Goal: Task Accomplishment & Management: Use online tool/utility

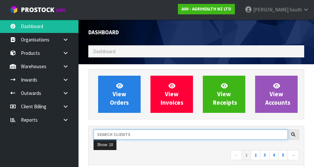
click at [142, 133] on input "text" at bounding box center [190, 135] width 194 height 10
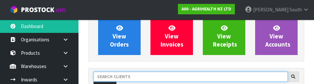
scroll to position [90, 0]
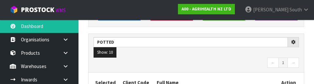
click at [153, 59] on nav "← 1 →" at bounding box center [195, 63] width 205 height 11
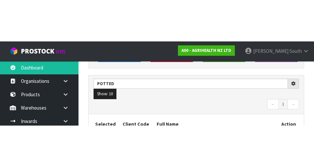
scroll to position [93, 0]
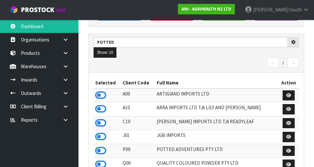
type input "POTTED"
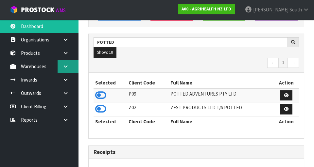
click at [66, 68] on icon at bounding box center [65, 66] width 6 height 5
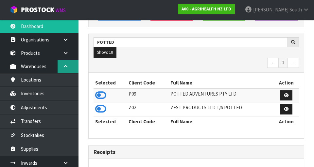
click at [66, 67] on icon at bounding box center [65, 66] width 6 height 5
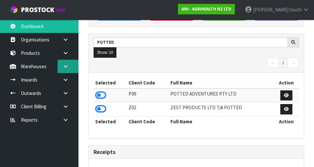
click at [64, 64] on icon at bounding box center [65, 66] width 6 height 5
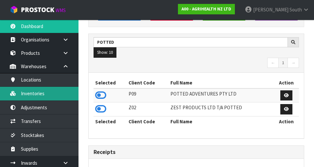
click at [62, 89] on link "Inventories" at bounding box center [39, 93] width 78 height 13
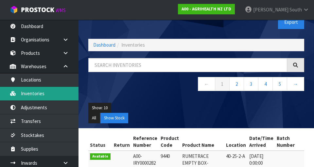
scroll to position [14, 0]
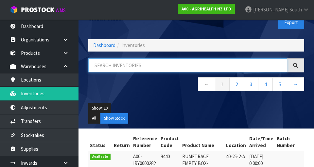
click at [186, 63] on input "text" at bounding box center [187, 66] width 199 height 14
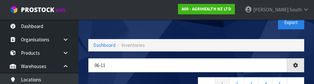
click at [190, 30] on div "Inventories Export" at bounding box center [196, 23] width 226 height 34
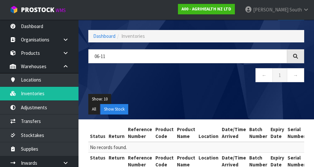
scroll to position [38, 0]
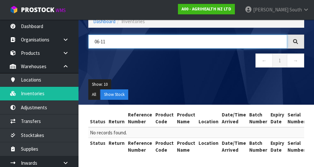
click at [190, 40] on input "06-11" at bounding box center [187, 42] width 199 height 14
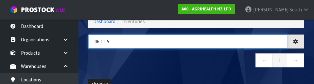
type input "06-11-5"
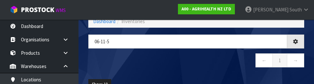
click at [161, 55] on nav "← 1 →" at bounding box center [196, 62] width 216 height 16
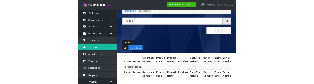
scroll to position [0, 0]
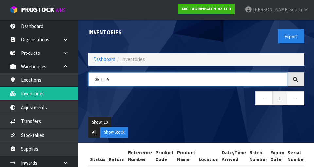
click at [176, 81] on input "06-11-5" at bounding box center [187, 80] width 199 height 14
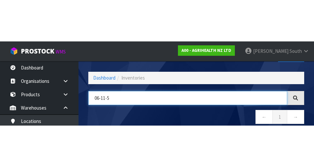
scroll to position [37, 0]
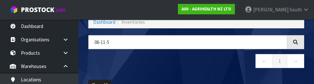
click at [191, 68] on nav "← 1 →" at bounding box center [196, 62] width 216 height 16
click at [152, 65] on nav "← 1 →" at bounding box center [196, 62] width 216 height 16
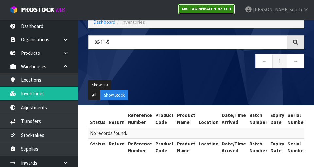
click at [231, 8] on strong "A00 - AGRIHEALTH NZ LTD" at bounding box center [206, 9] width 50 height 6
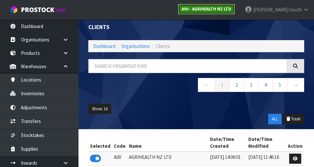
scroll to position [37, 0]
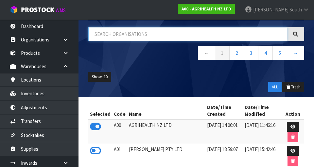
click at [141, 31] on input "text" at bounding box center [187, 34] width 199 height 14
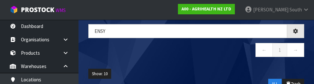
click at [155, 56] on nav "← 1 →" at bounding box center [196, 51] width 216 height 16
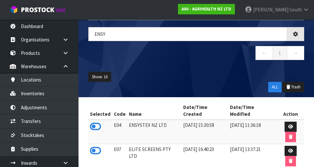
type input "ENSY"
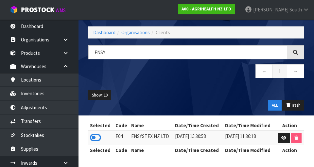
scroll to position [19, 0]
click at [90, 134] on icon at bounding box center [95, 138] width 11 height 10
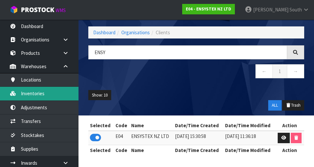
click at [60, 94] on link "Inventories" at bounding box center [39, 93] width 78 height 13
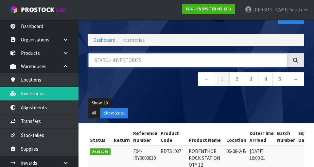
click at [140, 59] on input "text" at bounding box center [187, 60] width 199 height 14
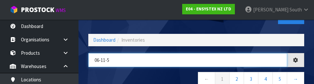
type input "06-11-5"
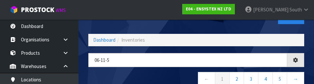
click at [152, 74] on nav "← 1 2 3 4 5 →" at bounding box center [196, 80] width 216 height 16
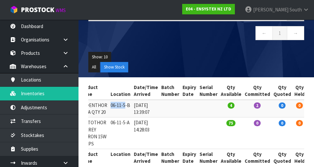
scroll to position [0, 97]
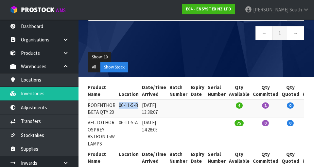
copy td "06-11-5-B"
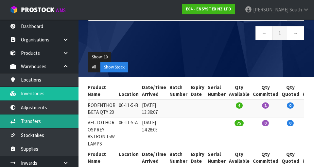
click at [54, 119] on link "Transfers" at bounding box center [39, 121] width 78 height 13
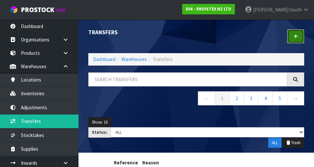
click at [297, 38] on icon at bounding box center [295, 36] width 5 height 5
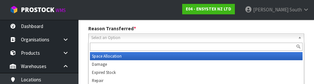
scroll to position [90, 0]
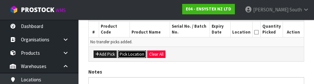
click at [129, 55] on button "Pick Location" at bounding box center [132, 55] width 28 height 8
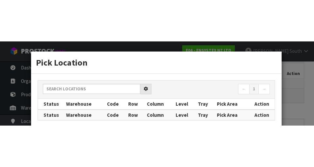
scroll to position [147, 0]
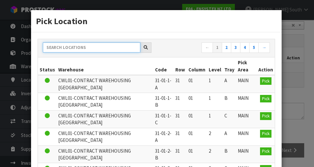
click at [98, 47] on input "text" at bounding box center [91, 47] width 97 height 10
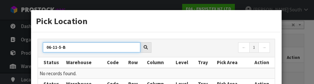
type input "06-11-5-B"
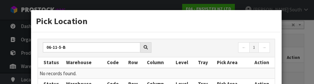
click at [228, 25] on h3 "Pick Location" at bounding box center [156, 21] width 241 height 12
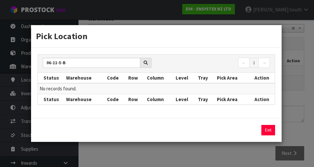
click at [308, 38] on div "Pick Location 06-11-5-B ← 1 → Status Warehouse Code Row Column Level Tray Pick …" at bounding box center [157, 83] width 314 height 167
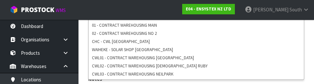
scroll to position [162, 0]
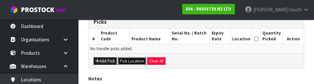
click at [128, 63] on button "Pick Location" at bounding box center [132, 62] width 28 height 8
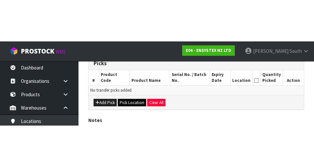
scroll to position [147, 0]
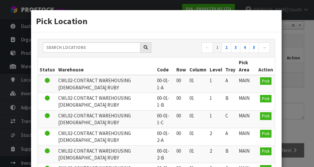
click at [94, 67] on th "Warehouse" at bounding box center [106, 67] width 99 height 18
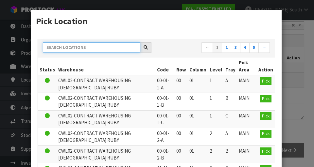
click at [104, 50] on input "text" at bounding box center [91, 47] width 97 height 10
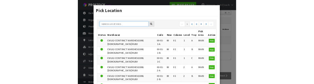
scroll to position [144, 0]
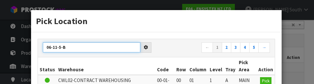
type input "06-11-5-B"
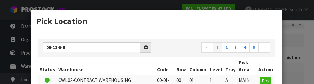
click at [173, 40] on div "06-11-5-B ← 1 2 3 4 5 →" at bounding box center [156, 48] width 237 height 18
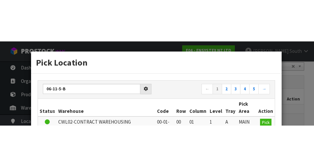
scroll to position [147, 0]
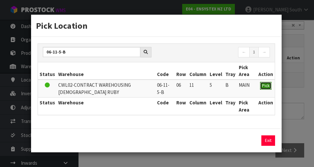
click at [266, 87] on span "Pick" at bounding box center [266, 86] width 8 height 6
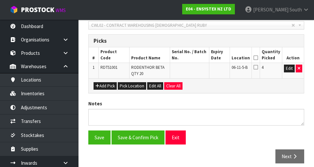
click at [257, 58] on icon at bounding box center [255, 58] width 5 height 0
click at [103, 140] on button "Save" at bounding box center [99, 138] width 22 height 14
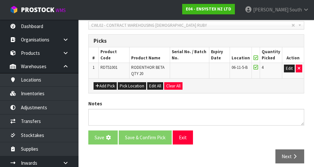
scroll to position [0, 0]
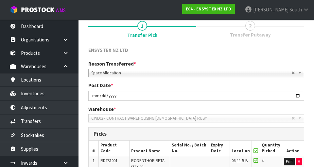
scroll to position [177, 0]
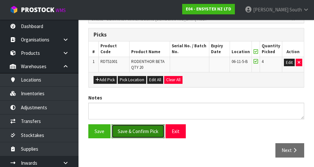
click at [146, 132] on button "Save & Confirm Pick" at bounding box center [137, 132] width 53 height 14
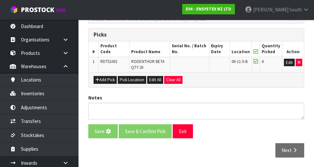
scroll to position [0, 0]
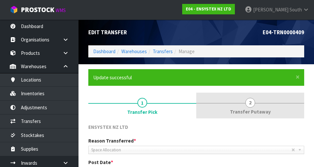
click at [254, 100] on span "2" at bounding box center [250, 103] width 10 height 10
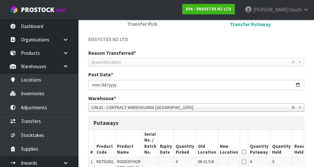
click at [219, 110] on span "CWL01 - CONTRACT WAREHOUSING [GEOGRAPHIC_DATA]" at bounding box center [191, 108] width 200 height 8
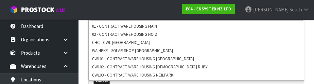
scroll to position [186, 0]
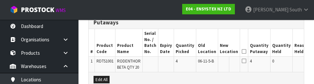
click at [209, 43] on th "Old Location" at bounding box center [207, 42] width 22 height 27
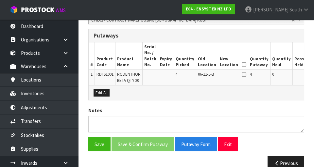
scroll to position [172, 0]
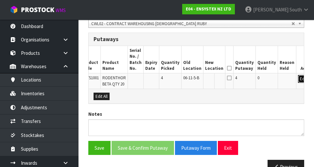
click at [298, 79] on button "Edit" at bounding box center [303, 79] width 11 height 8
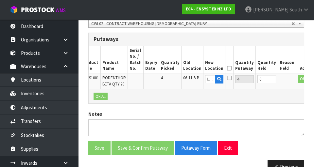
scroll to position [0, 13]
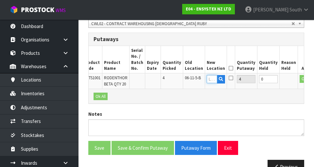
click at [207, 79] on input "text" at bounding box center [212, 79] width 10 height 8
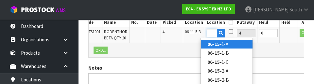
scroll to position [0, 9]
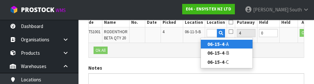
click at [231, 42] on link "06-15-4 -A" at bounding box center [227, 44] width 52 height 9
type input "06-15-4-A"
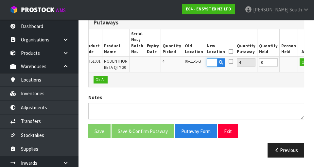
scroll to position [0, 0]
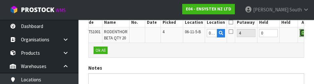
click at [299, 31] on button "OK" at bounding box center [303, 33] width 9 height 8
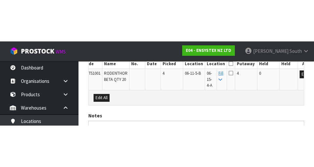
scroll to position [194, 0]
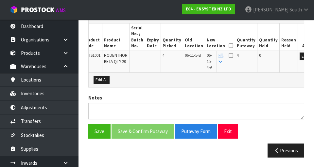
click at [228, 46] on icon at bounding box center [230, 46] width 5 height 0
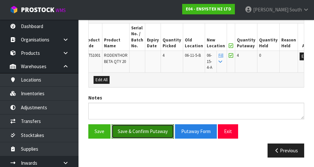
click at [142, 134] on button "Save & Confirm Putaway" at bounding box center [142, 132] width 62 height 14
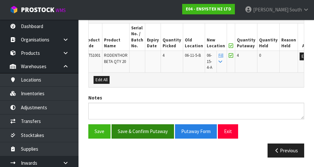
scroll to position [0, 0]
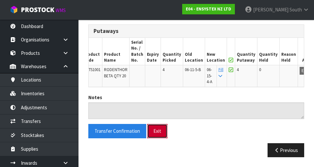
click at [155, 132] on button "Exit" at bounding box center [157, 131] width 20 height 14
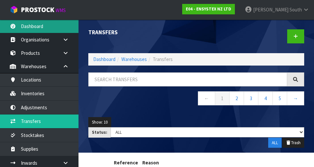
click at [21, 30] on link "Dashboard" at bounding box center [39, 26] width 78 height 13
click at [17, 32] on link "Dashboard" at bounding box center [39, 26] width 78 height 13
click at [19, 29] on link "Dashboard" at bounding box center [39, 26] width 78 height 13
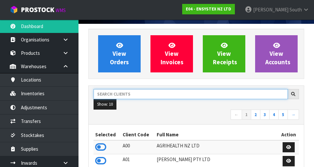
click at [103, 93] on input "text" at bounding box center [190, 94] width 194 height 10
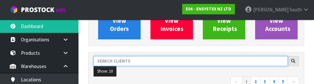
scroll to position [90, 0]
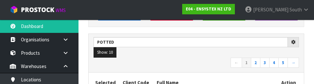
click at [214, 61] on nav "← 1 2 3 4 5 →" at bounding box center [195, 63] width 205 height 11
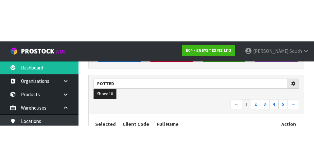
scroll to position [93, 0]
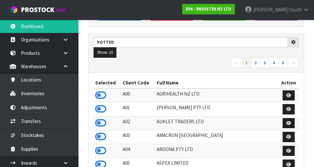
type input "POTTED"
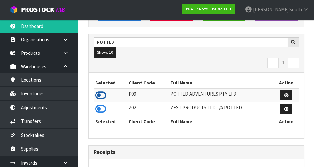
click at [96, 93] on icon at bounding box center [100, 96] width 11 height 10
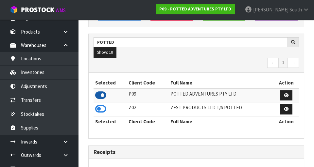
scroll to position [22, 0]
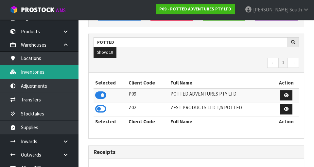
click at [24, 75] on link "Inventories" at bounding box center [39, 71] width 78 height 13
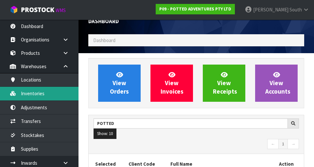
scroll to position [11, 0]
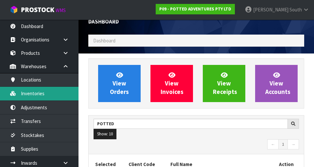
click at [23, 94] on link "Inventories" at bounding box center [39, 93] width 78 height 13
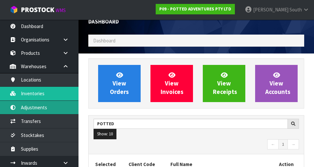
click at [47, 107] on link "Adjustments" at bounding box center [39, 107] width 78 height 13
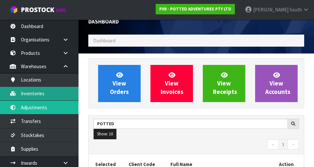
click at [28, 92] on link "Inventories" at bounding box center [39, 93] width 78 height 13
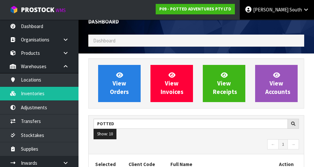
click at [283, 7] on span "[PERSON_NAME]" at bounding box center [270, 10] width 35 height 6
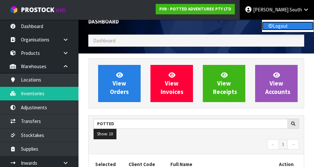
click at [287, 30] on link "Logout" at bounding box center [288, 26] width 52 height 9
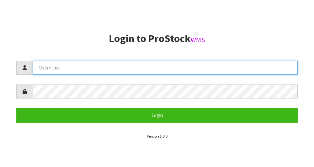
click at [55, 70] on input "text" at bounding box center [165, 68] width 265 height 14
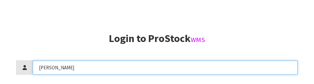
scroll to position [140, 0]
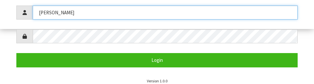
type input "[PERSON_NAME]"
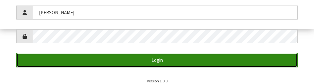
click at [259, 59] on button "Login" at bounding box center [156, 60] width 281 height 14
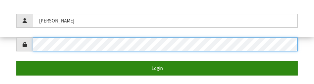
scroll to position [134, 0]
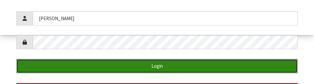
click at [264, 61] on button "Login" at bounding box center [156, 66] width 281 height 14
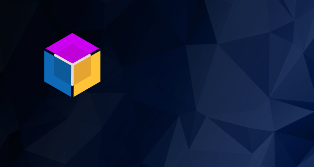
scroll to position [0, 0]
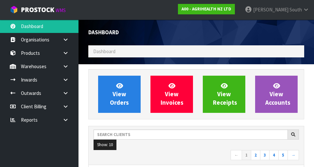
scroll to position [519, 226]
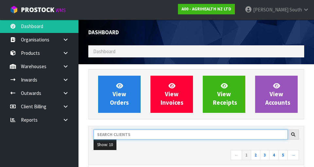
click at [237, 130] on input "text" at bounding box center [190, 135] width 194 height 10
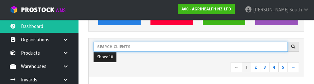
scroll to position [90, 0]
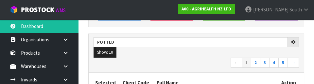
click at [217, 64] on nav "← 1 2 3 4 5 →" at bounding box center [195, 63] width 205 height 11
type input "POTTED"
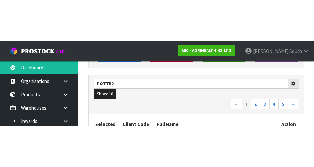
scroll to position [93, 0]
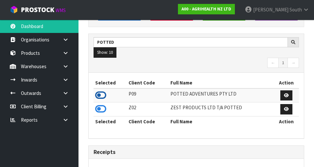
click at [97, 95] on icon at bounding box center [100, 96] width 11 height 10
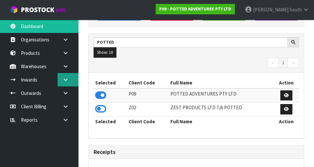
click at [72, 80] on link at bounding box center [68, 79] width 21 height 13
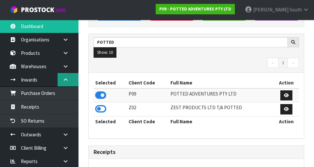
click at [70, 81] on link at bounding box center [68, 79] width 21 height 13
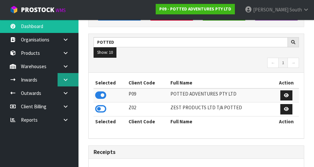
scroll to position [93, 0]
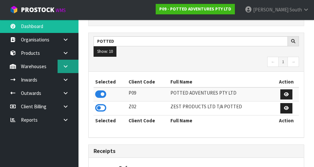
click at [67, 65] on icon at bounding box center [65, 66] width 6 height 5
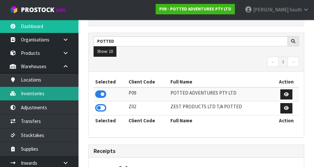
click at [23, 95] on link "Inventories" at bounding box center [39, 93] width 78 height 13
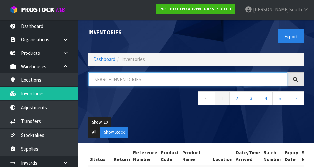
click at [226, 76] on input "text" at bounding box center [187, 80] width 199 height 14
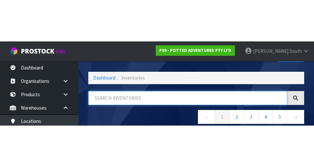
scroll to position [37, 0]
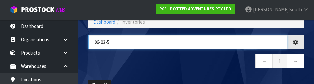
type input "06-03-5"
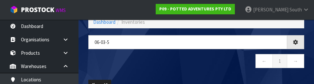
click at [221, 61] on nav "← 1 →" at bounding box center [196, 62] width 216 height 16
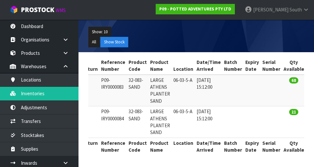
scroll to position [0, 0]
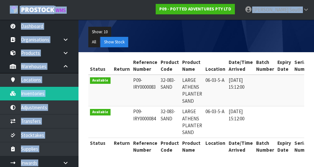
click at [215, 79] on td "06-03-5-A" at bounding box center [215, 91] width 23 height 32
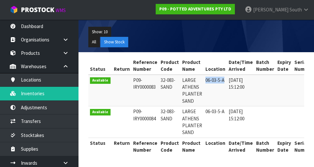
copy td "06-03-5-A"
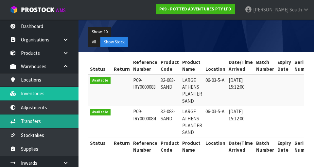
click at [32, 120] on link "Transfers" at bounding box center [39, 121] width 78 height 13
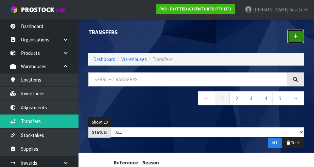
click at [300, 37] on link at bounding box center [295, 36] width 17 height 14
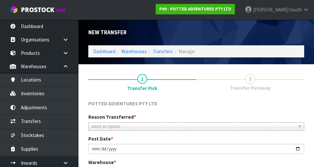
click at [226, 124] on span "Select an Option" at bounding box center [193, 127] width 204 height 8
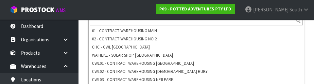
scroll to position [158, 0]
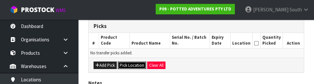
click at [127, 63] on button "Pick Location" at bounding box center [132, 66] width 28 height 8
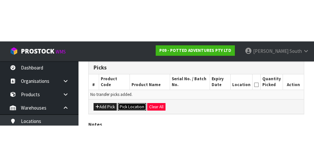
scroll to position [147, 0]
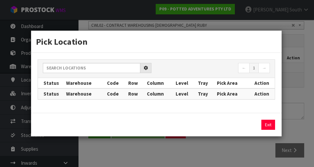
click at [75, 78] on th "Warehouse" at bounding box center [84, 83] width 41 height 10
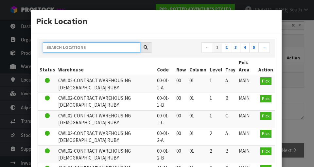
click at [62, 45] on input "text" at bounding box center [91, 47] width 97 height 10
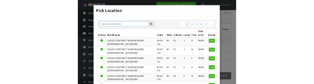
scroll to position [144, 0]
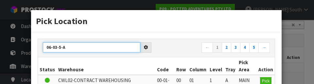
type input "06-03-5-A"
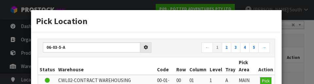
click at [191, 49] on nav "← 1 2 3 4 5 →" at bounding box center [215, 47] width 109 height 11
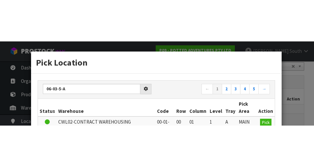
scroll to position [147, 0]
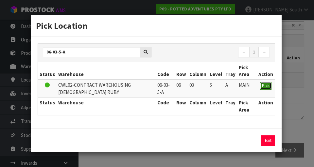
click at [268, 83] on button "Pick" at bounding box center [265, 86] width 11 height 8
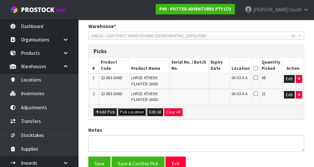
scroll to position [169, 0]
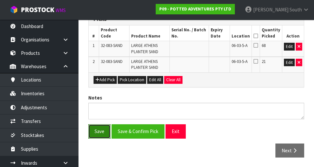
click at [97, 126] on button "Save" at bounding box center [99, 132] width 22 height 14
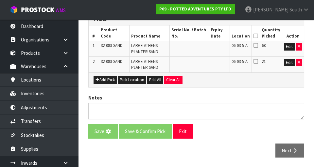
scroll to position [0, 0]
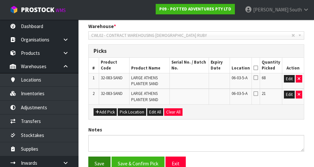
scroll to position [161, 0]
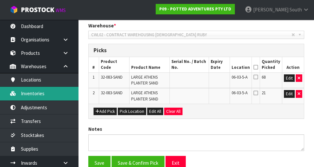
click at [32, 94] on link "Inventories" at bounding box center [39, 93] width 78 height 13
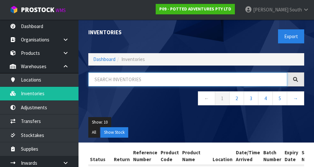
click at [235, 79] on input "text" at bounding box center [187, 80] width 199 height 14
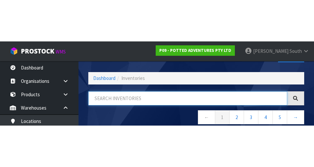
scroll to position [37, 0]
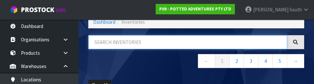
paste input "06-03-5-A"
type input "06-03-5-A"
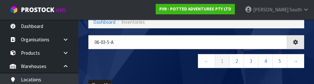
click at [163, 70] on div "06-03-5-A ← 1 2 3 4 5 →" at bounding box center [196, 55] width 226 height 40
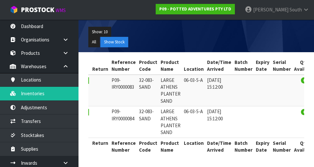
scroll to position [0, 23]
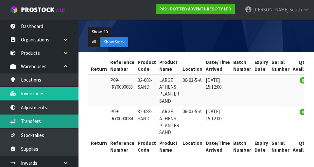
click at [33, 126] on link "Transfers" at bounding box center [39, 121] width 78 height 13
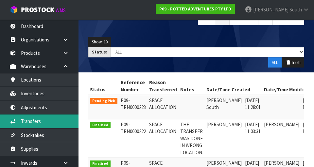
scroll to position [0, 6]
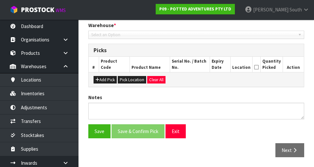
type input "[DATE]"
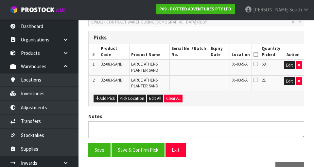
scroll to position [149, 0]
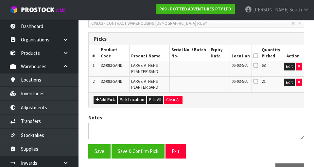
click at [256, 56] on icon at bounding box center [255, 56] width 5 height 0
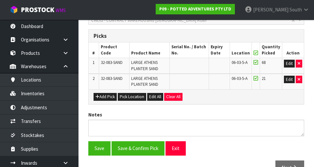
scroll to position [152, 0]
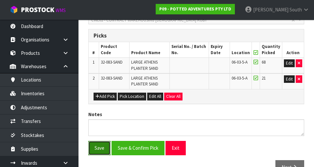
click at [94, 148] on button "Save" at bounding box center [99, 148] width 22 height 14
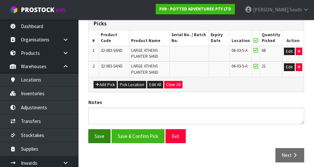
scroll to position [193, 0]
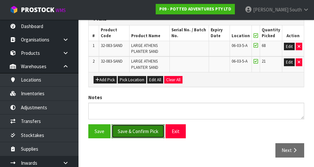
click at [129, 134] on button "Save & Confirm Pick" at bounding box center [137, 132] width 53 height 14
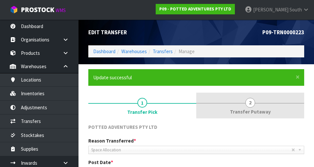
click at [245, 106] on link "2 Transfer Putaway" at bounding box center [250, 106] width 108 height 26
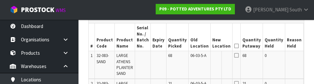
scroll to position [0, 6]
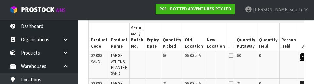
click at [299, 57] on button "Edit" at bounding box center [304, 57] width 11 height 8
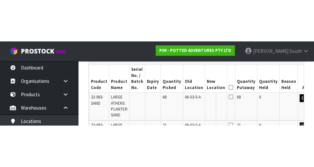
scroll to position [194, 0]
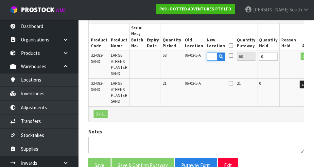
click at [207, 57] on input "text" at bounding box center [212, 57] width 10 height 8
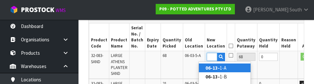
scroll to position [0, 9]
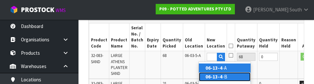
click at [229, 78] on link "06-13-4 -B" at bounding box center [225, 77] width 52 height 9
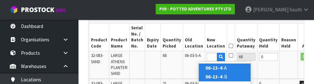
type input "06-13-4-B"
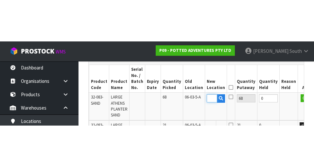
scroll to position [0, 0]
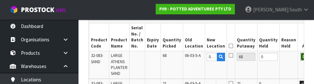
click at [300, 57] on button "OK" at bounding box center [304, 57] width 9 height 8
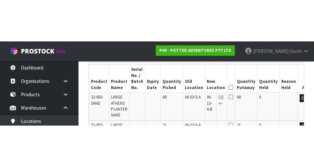
scroll to position [194, 0]
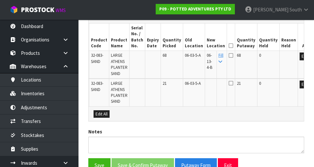
click at [228, 46] on icon at bounding box center [230, 46] width 5 height 0
click at [218, 54] on link "Fill" at bounding box center [220, 58] width 5 height 11
click at [228, 46] on icon at bounding box center [230, 46] width 5 height 0
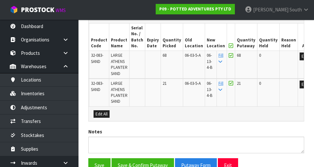
scroll to position [228, 0]
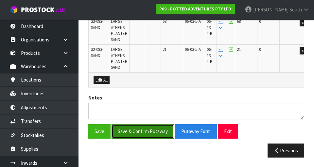
click at [154, 132] on button "Save & Confirm Putaway" at bounding box center [142, 132] width 62 height 14
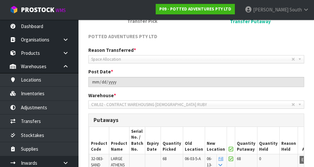
scroll to position [214, 0]
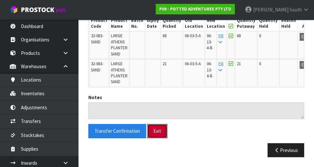
click at [154, 131] on button "Exit" at bounding box center [157, 131] width 20 height 14
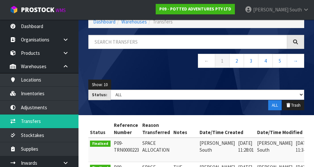
scroll to position [294, 0]
